Goal: Task Accomplishment & Management: Complete application form

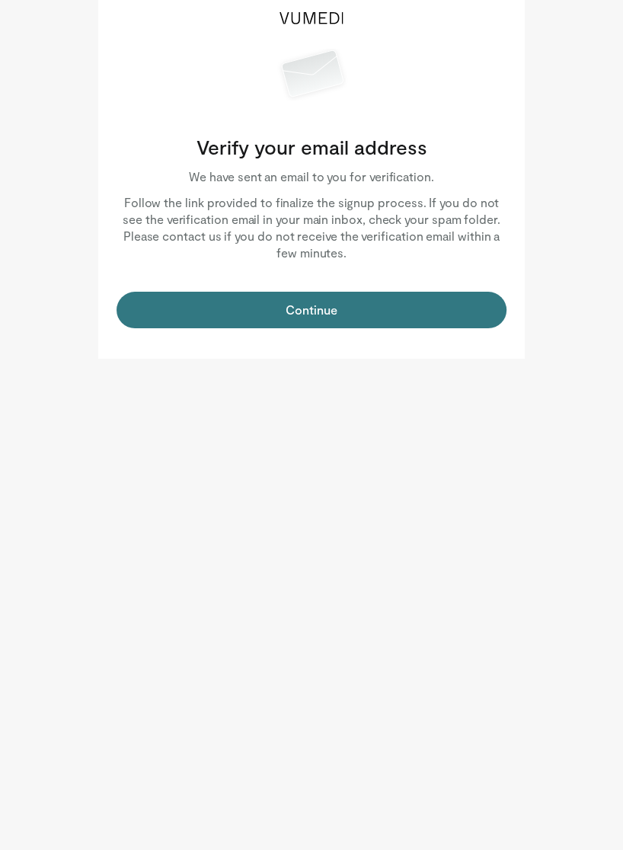
click at [155, 310] on button "Continue" at bounding box center [311, 310] width 390 height 37
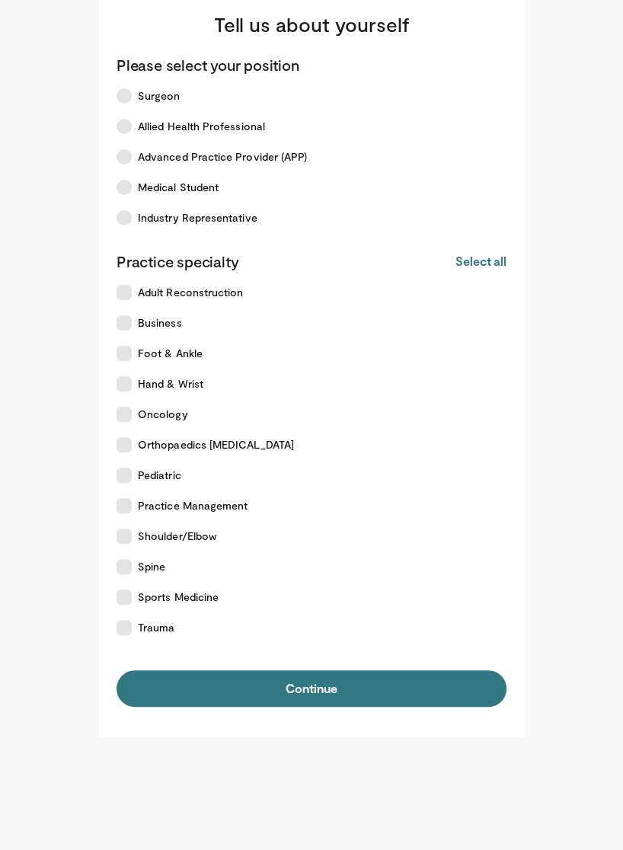
click at [123, 90] on icon at bounding box center [123, 95] width 15 height 15
click at [484, 266] on button "Select all" at bounding box center [480, 261] width 51 height 17
click at [435, 690] on button "Continue" at bounding box center [311, 688] width 390 height 37
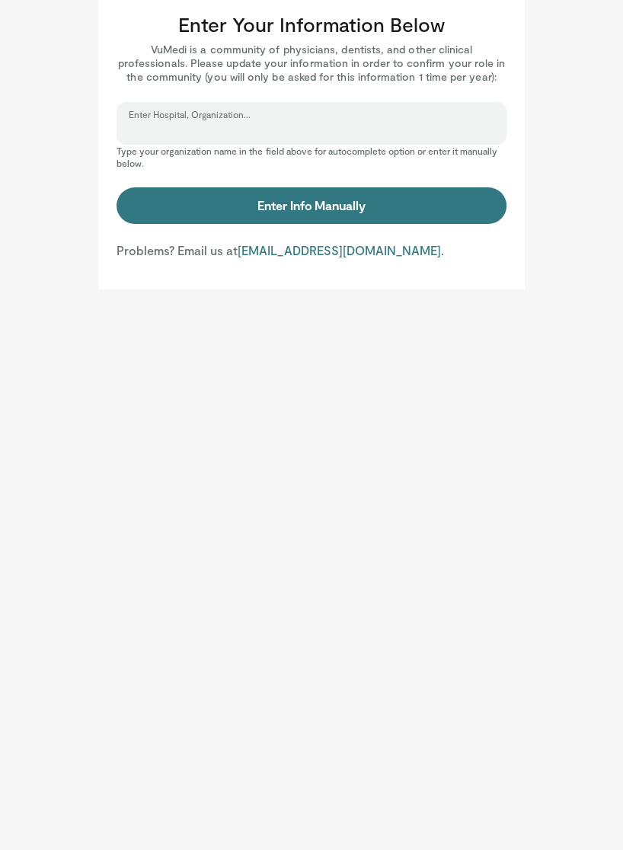
click at [139, 125] on input "Enter Hospital, Organization..." at bounding box center [311, 130] width 365 height 17
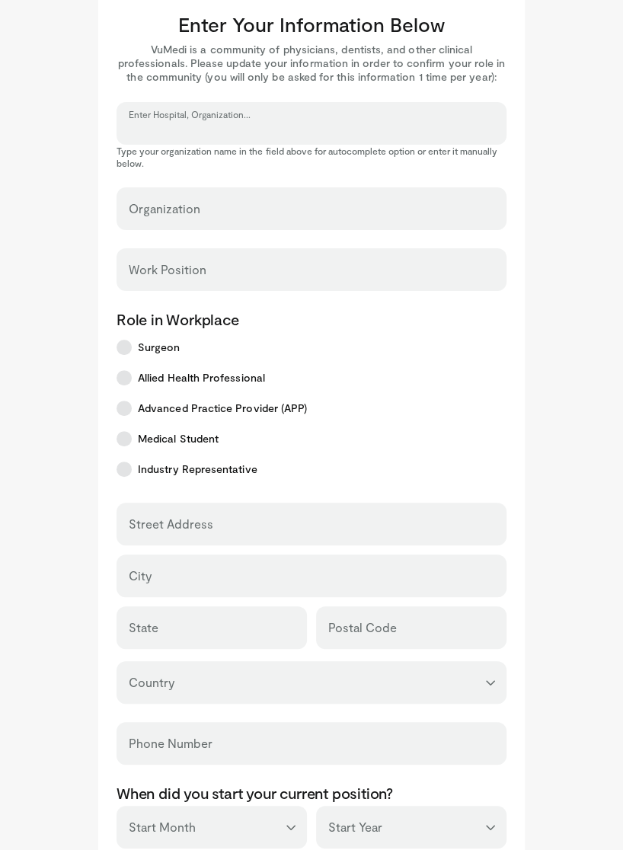
scroll to position [124, 0]
